Goal: Task Accomplishment & Management: Use online tool/utility

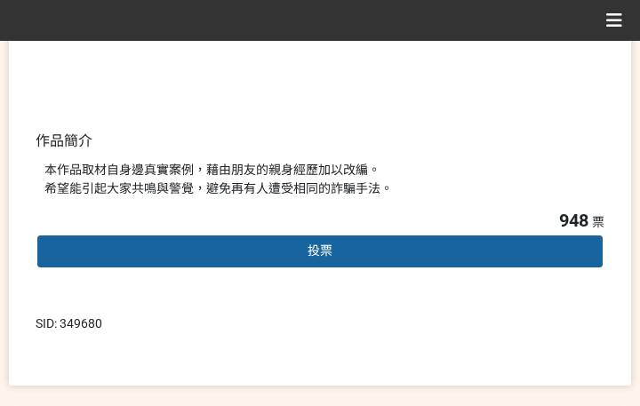
scroll to position [444, 0]
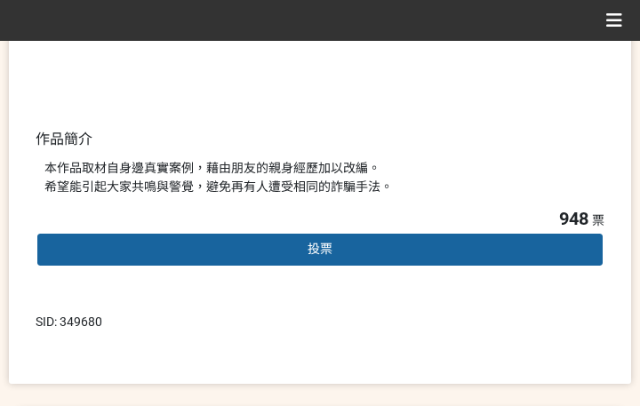
click at [364, 244] on div "投票" at bounding box center [320, 250] width 569 height 36
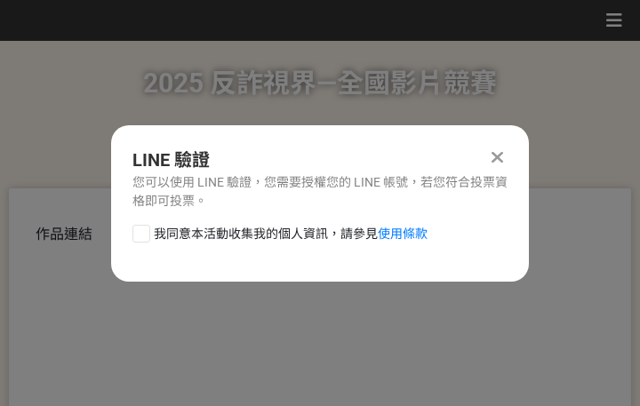
scroll to position [0, 0]
click at [306, 228] on span "我同意本活動收集我的個人資訊，請參見 使用條款" at bounding box center [291, 234] width 274 height 19
click at [145, 228] on input "我同意本活動收集我的個人資訊，請參見 使用條款" at bounding box center [139, 233] width 12 height 12
checkbox input "false"
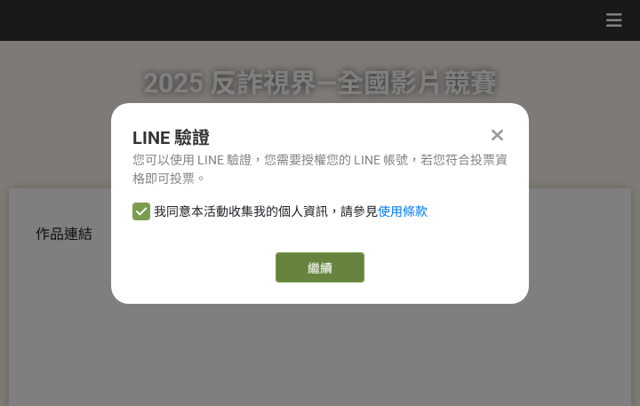
click at [323, 262] on link "繼續" at bounding box center [319, 267] width 89 height 30
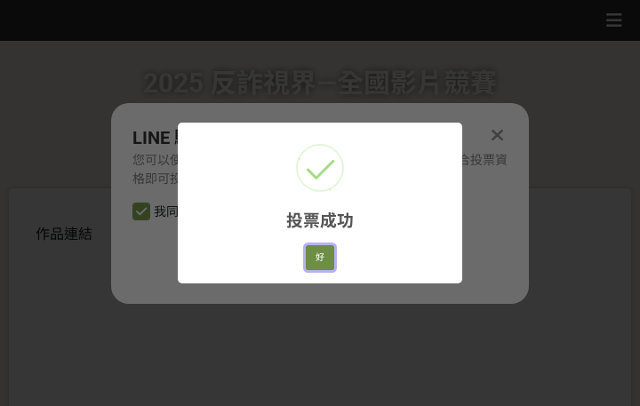
click at [331, 259] on button "好" at bounding box center [320, 257] width 28 height 25
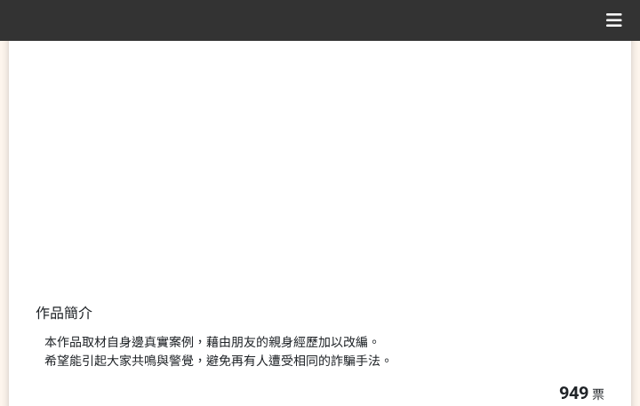
scroll to position [339, 0]
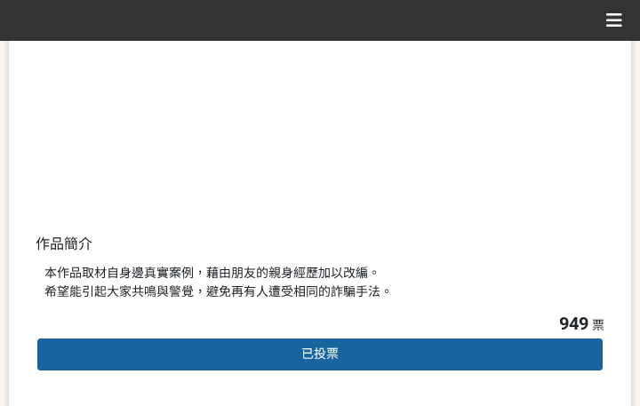
drag, startPoint x: 501, startPoint y: 310, endPoint x: 576, endPoint y: 356, distance: 87.8
click at [502, 310] on div "949 票 已投票" at bounding box center [320, 355] width 569 height 90
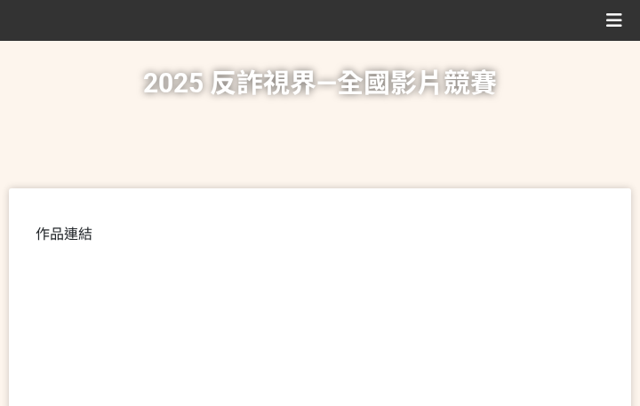
scroll to position [355, 0]
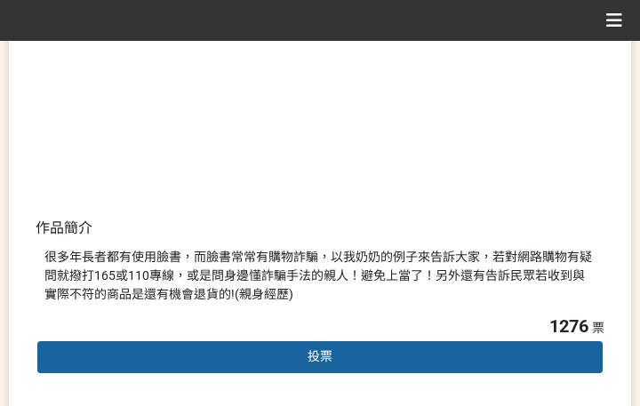
click at [315, 361] on span "投票" at bounding box center [319, 356] width 25 height 14
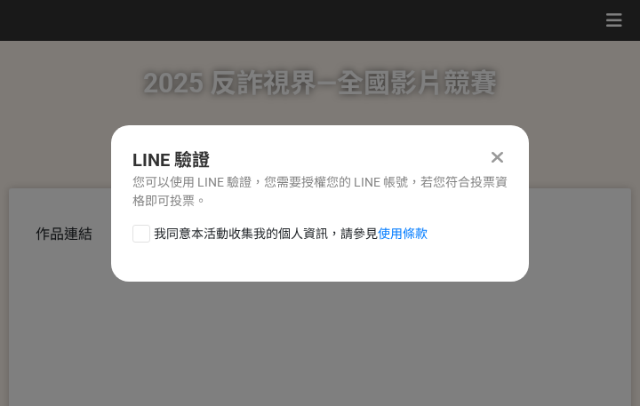
click at [268, 235] on span "我同意本活動收集我的個人資訊，請參見 使用條款" at bounding box center [291, 234] width 274 height 19
click at [145, 235] on input "我同意本活動收集我的個人資訊，請參見 使用條款" at bounding box center [139, 233] width 12 height 12
checkbox input "false"
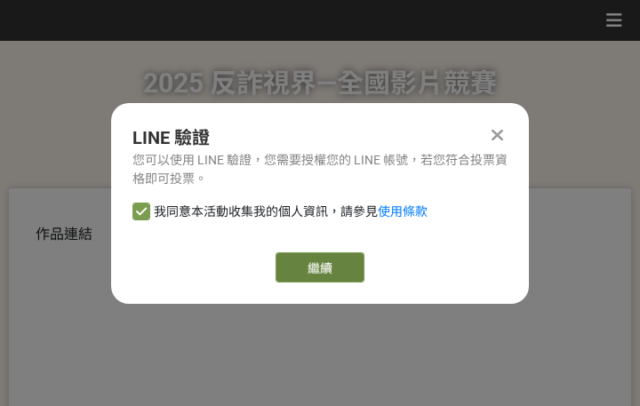
click at [330, 273] on link "繼續" at bounding box center [319, 267] width 89 height 30
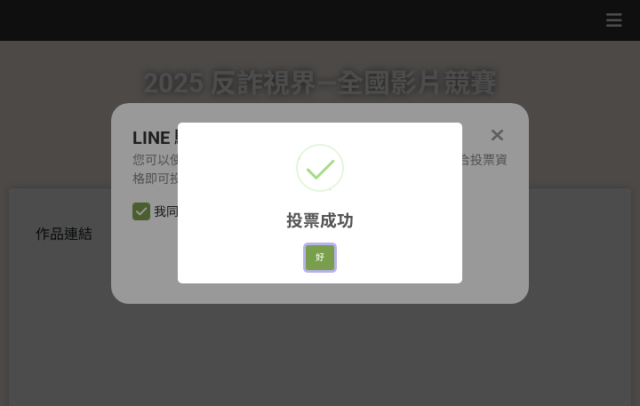
drag, startPoint x: 323, startPoint y: 265, endPoint x: 316, endPoint y: 272, distance: 9.4
click at [323, 265] on button "好" at bounding box center [320, 257] width 28 height 25
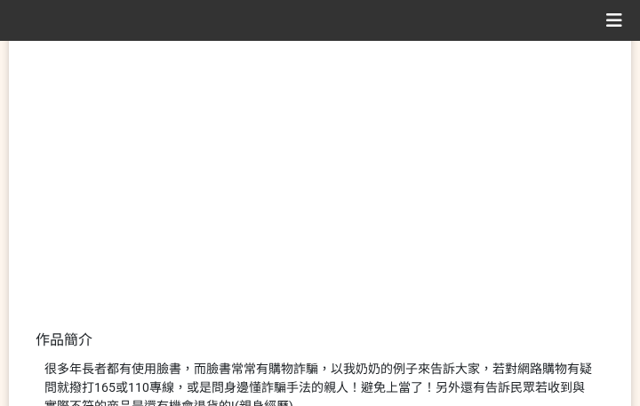
scroll to position [291, 0]
